Goal: Task Accomplishment & Management: Manage account settings

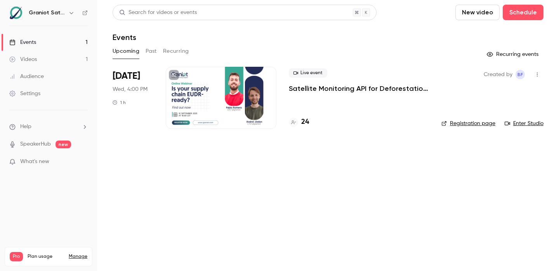
click at [308, 120] on h4 "24" at bounding box center [305, 122] width 8 height 10
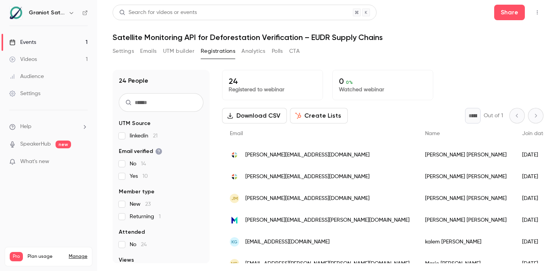
click at [42, 77] on div "Audience" at bounding box center [26, 77] width 35 height 8
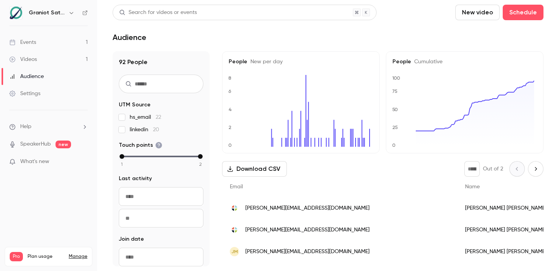
click at [49, 55] on link "Videos 1" at bounding box center [48, 59] width 97 height 17
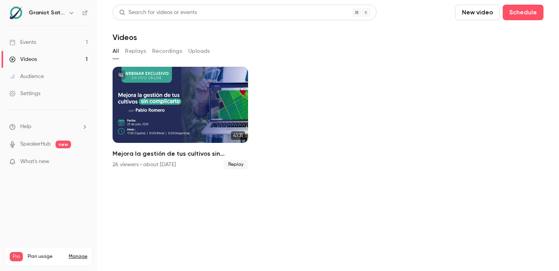
click at [136, 47] on button "Replays" at bounding box center [135, 51] width 21 height 12
click at [165, 49] on button "Recordings" at bounding box center [167, 51] width 30 height 12
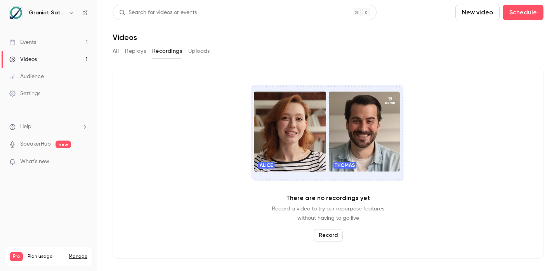
click at [200, 50] on button "Uploads" at bounding box center [199, 51] width 22 height 12
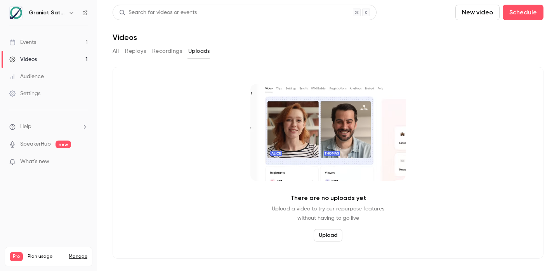
click at [152, 54] on button "Recordings" at bounding box center [167, 51] width 30 height 12
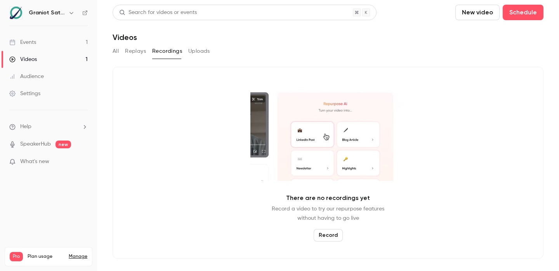
click at [139, 54] on button "Replays" at bounding box center [135, 51] width 21 height 12
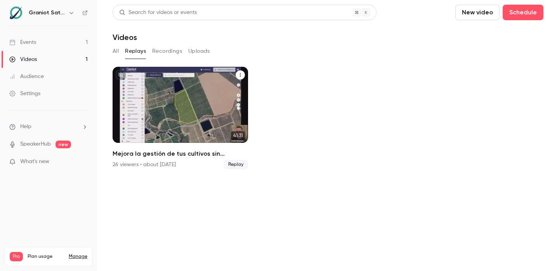
click at [156, 156] on h2 "Mejora la gestión de tus cultivos sin complicarte | Webinar Graniot" at bounding box center [180, 153] width 135 height 9
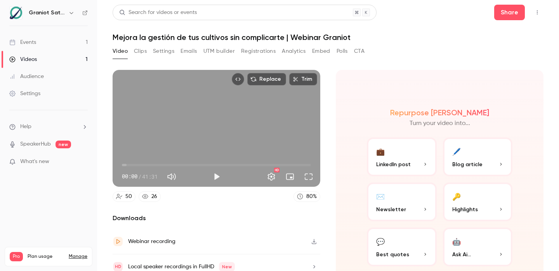
click at [289, 49] on button "Analytics" at bounding box center [294, 51] width 24 height 12
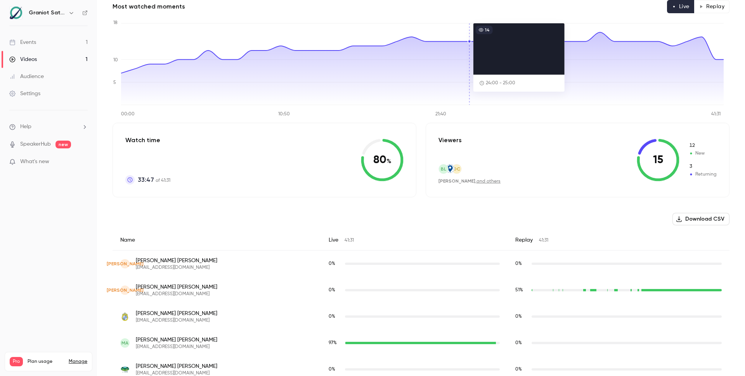
scroll to position [70, 0]
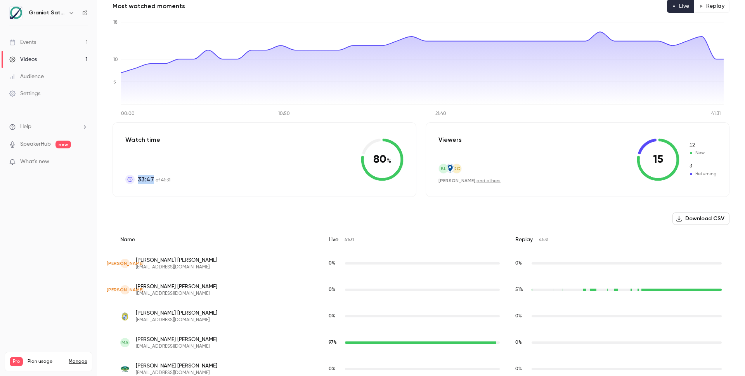
drag, startPoint x: 137, startPoint y: 180, endPoint x: 154, endPoint y: 180, distance: 16.7
click at [154, 180] on p "33:47 of 41:31" at bounding box center [154, 179] width 33 height 9
click at [366, 156] on icon at bounding box center [382, 159] width 43 height 43
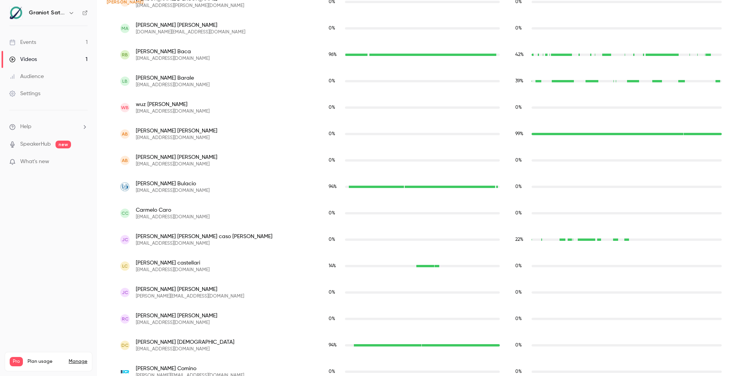
scroll to position [0, 0]
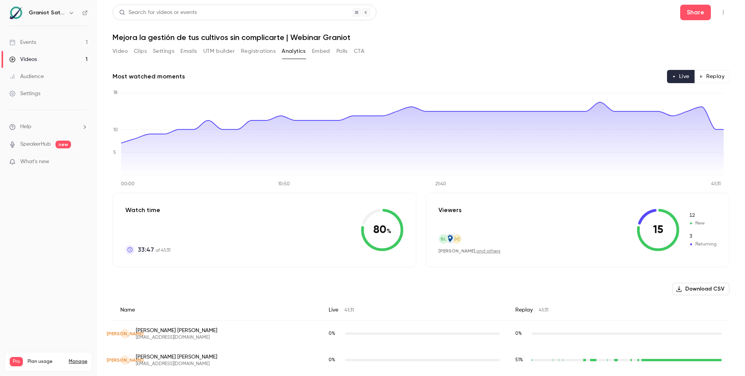
click at [558, 81] on button "Replay" at bounding box center [711, 76] width 35 height 13
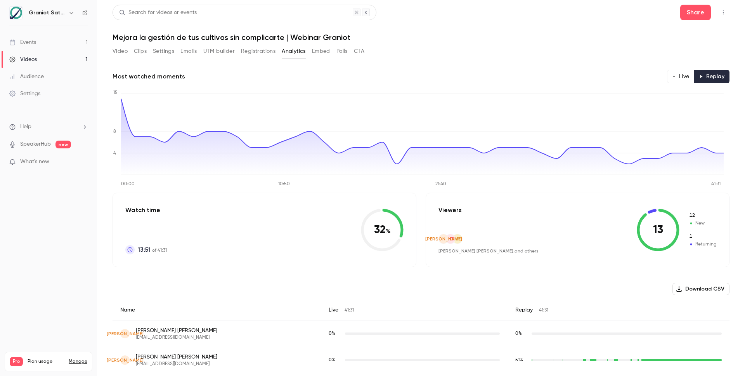
click at [42, 45] on link "Events 1" at bounding box center [48, 42] width 97 height 17
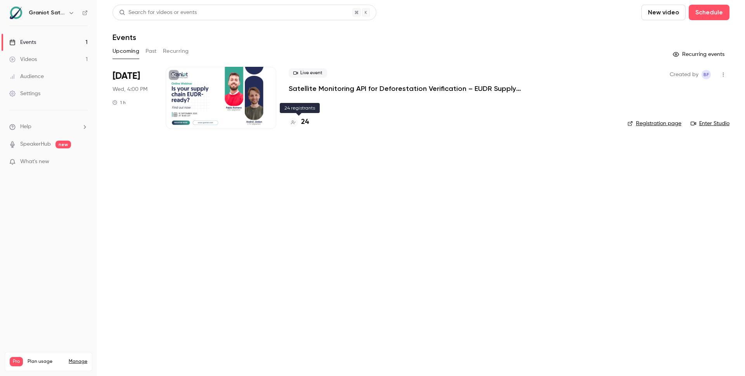
click at [305, 123] on h4 "24" at bounding box center [305, 122] width 8 height 10
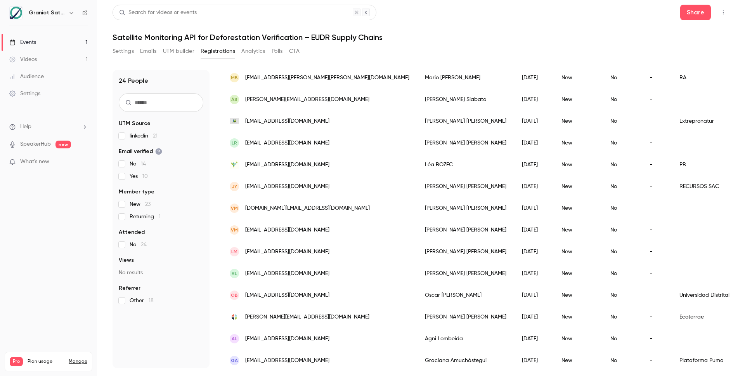
scroll to position [189, 0]
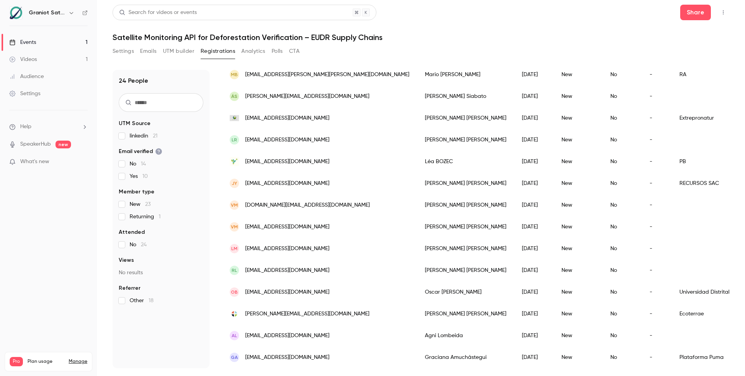
click at [129, 52] on button "Settings" at bounding box center [123, 51] width 21 height 12
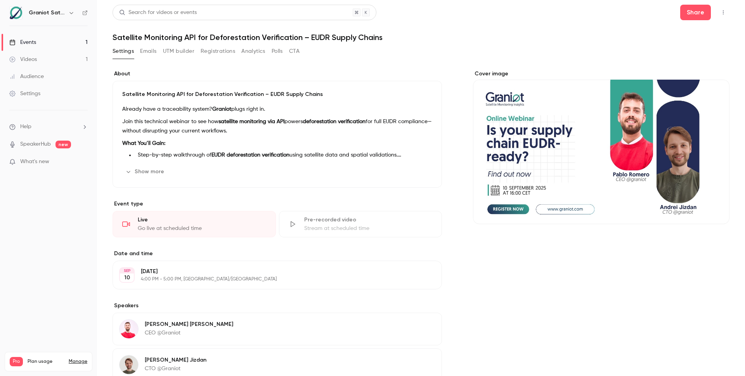
click at [213, 53] on button "Registrations" at bounding box center [218, 51] width 35 height 12
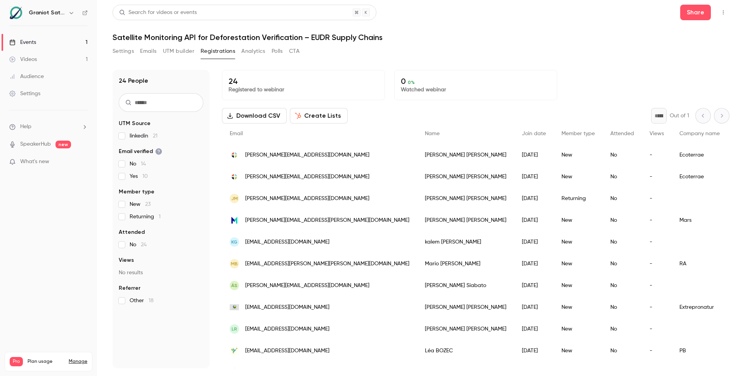
click at [250, 52] on button "Analytics" at bounding box center [253, 51] width 24 height 12
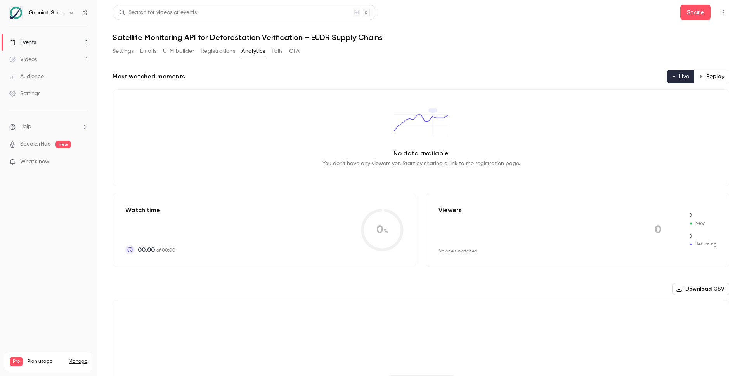
click at [278, 55] on button "Polls" at bounding box center [277, 51] width 11 height 12
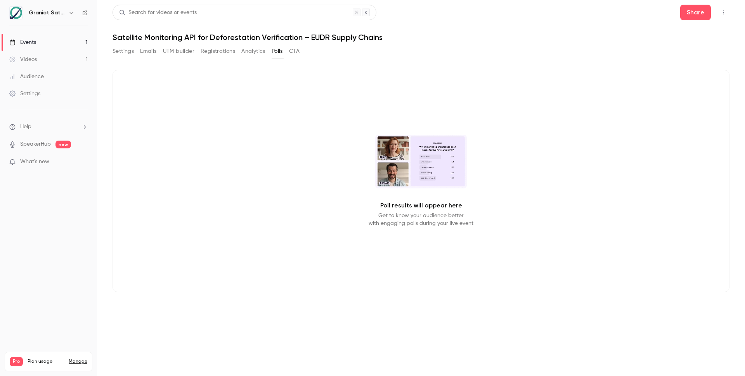
click at [298, 53] on button "CTA" at bounding box center [294, 51] width 10 height 12
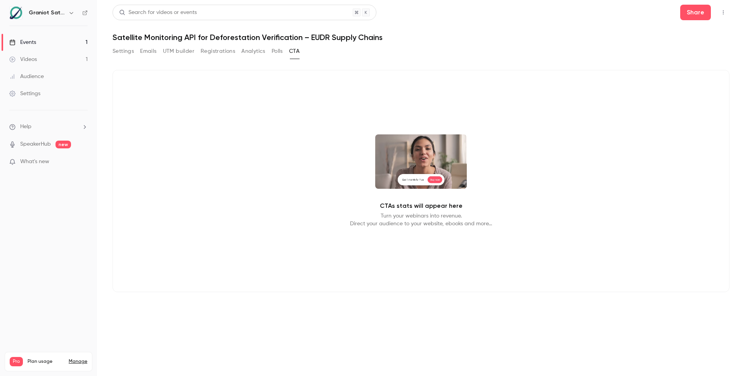
click at [189, 50] on button "UTM builder" at bounding box center [178, 51] width 31 height 12
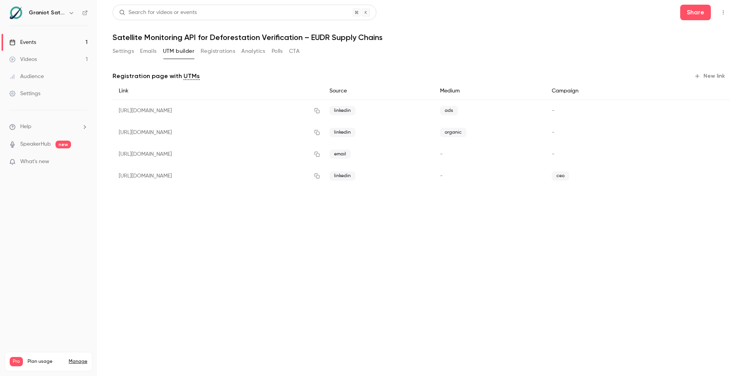
click at [153, 50] on button "Emails" at bounding box center [148, 51] width 16 height 12
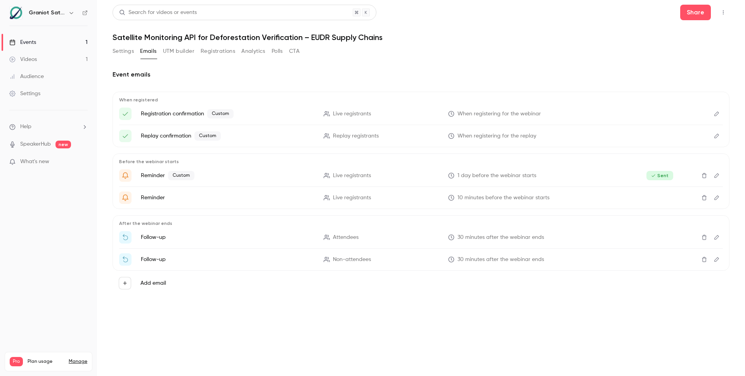
click at [129, 47] on button "Settings" at bounding box center [123, 51] width 21 height 12
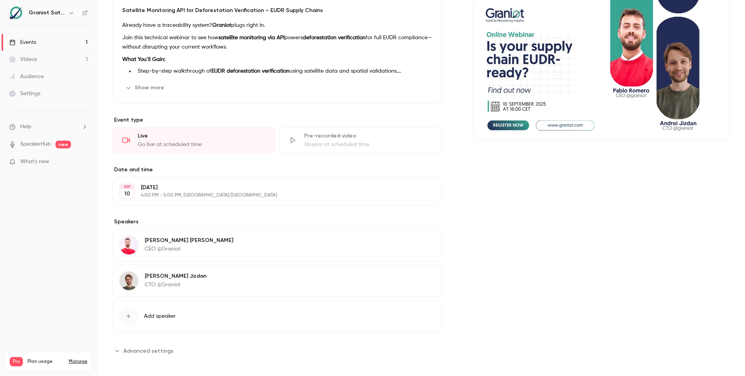
scroll to position [88, 0]
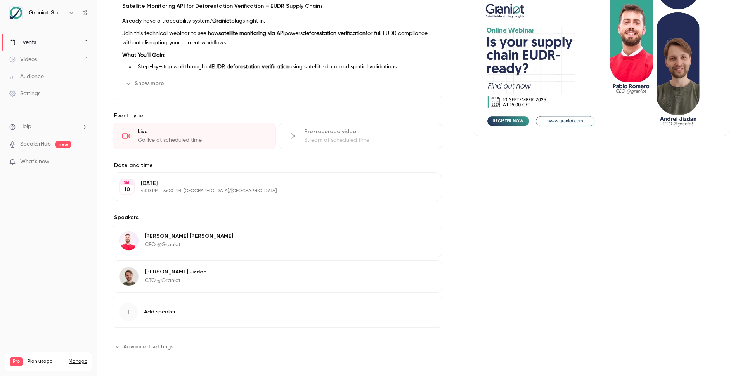
click at [156, 270] on span "Advanced settings" at bounding box center [148, 346] width 50 height 8
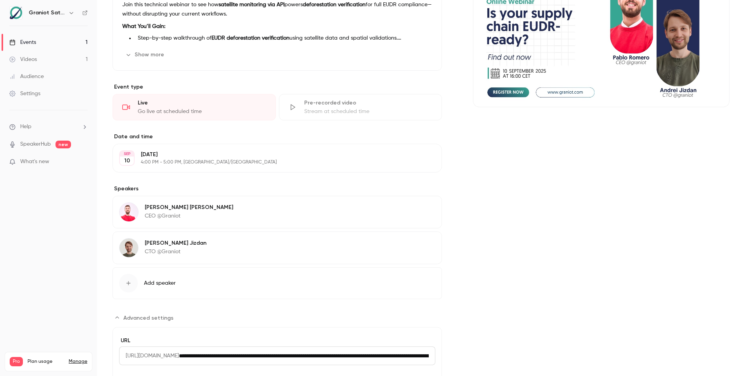
scroll to position [0, 0]
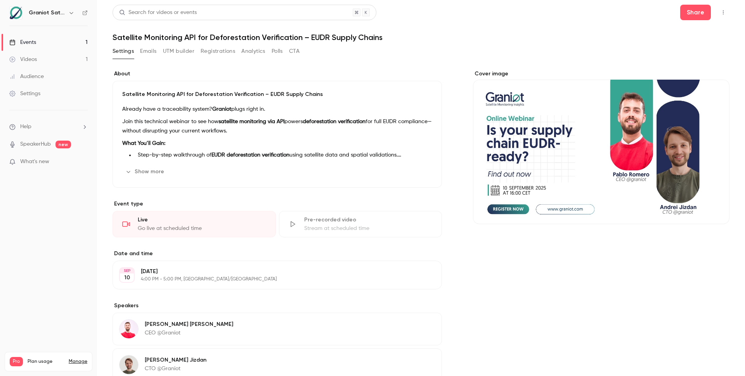
click at [558, 14] on button "button" at bounding box center [723, 12] width 12 height 12
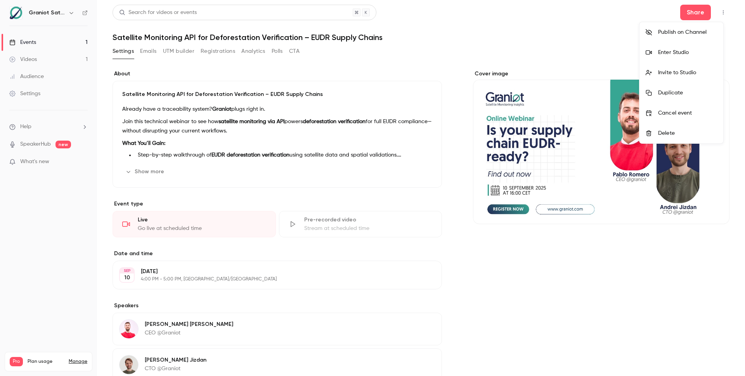
click at [307, 63] on div at bounding box center [372, 188] width 745 height 376
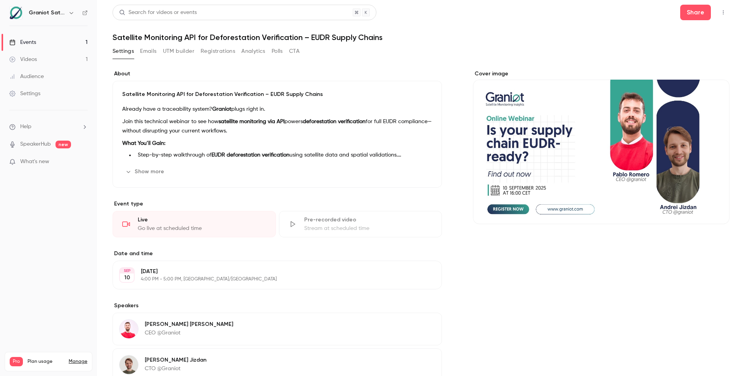
click at [42, 43] on link "Events 1" at bounding box center [48, 42] width 97 height 17
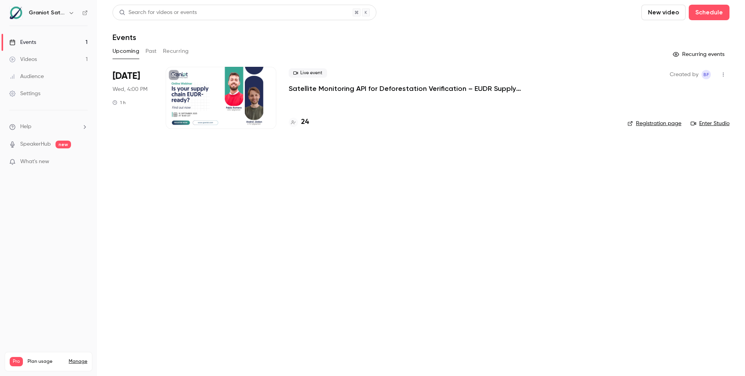
click at [54, 14] on h6 "Graniot Satellite Technologies SL" at bounding box center [47, 13] width 36 height 8
click at [72, 13] on icon "button" at bounding box center [70, 13] width 3 height 2
click at [215, 204] on div at bounding box center [372, 188] width 745 height 376
click at [558, 124] on link "Registration page" at bounding box center [654, 124] width 54 height 8
